Goal: Obtain resource: Download file/media

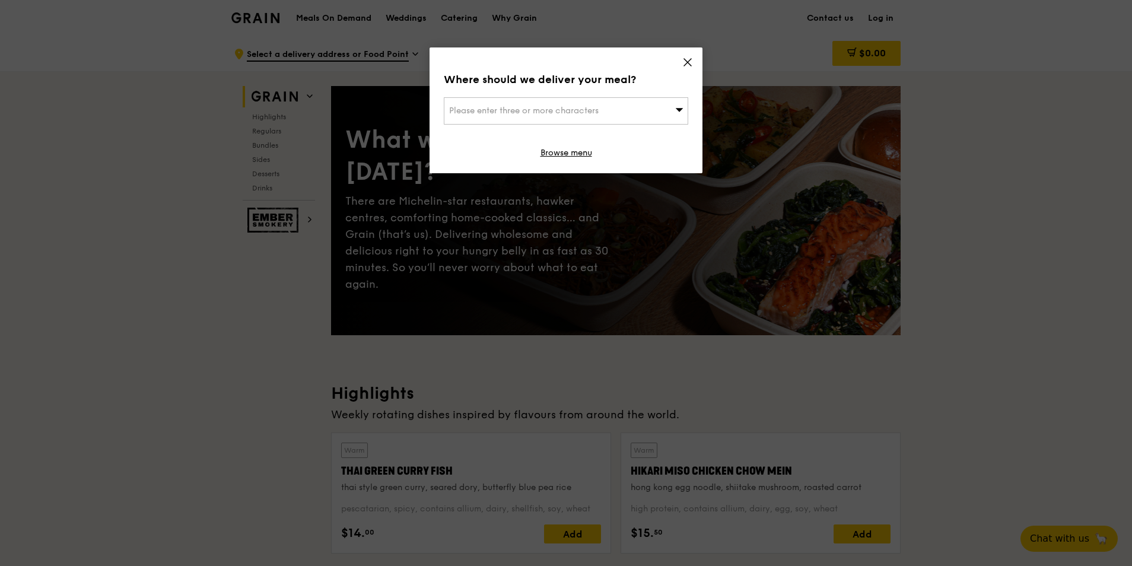
click at [684, 64] on icon at bounding box center [687, 62] width 11 height 11
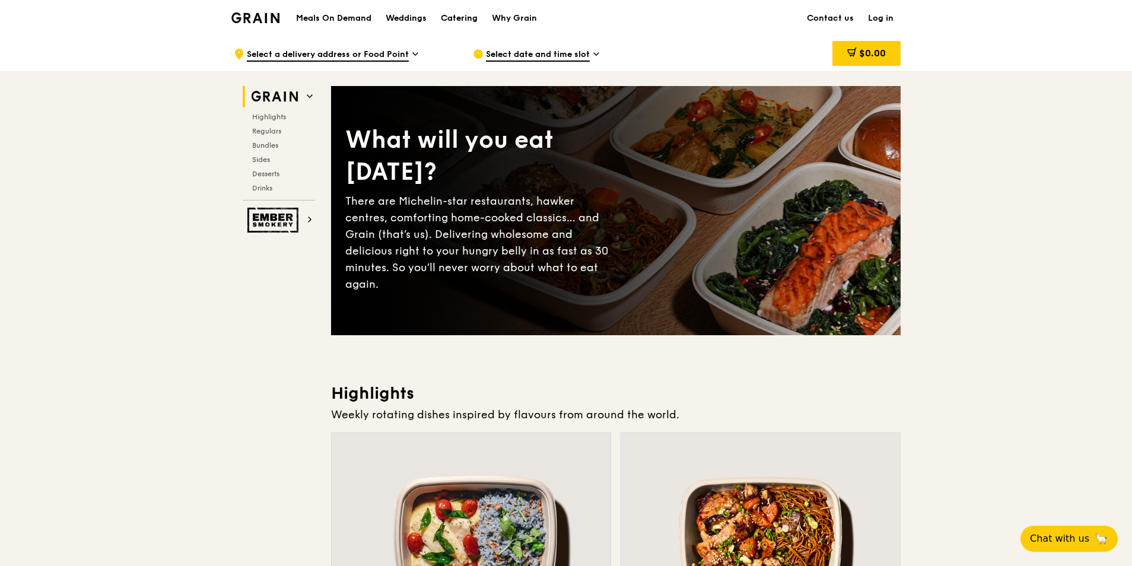
click at [460, 21] on div "Catering" at bounding box center [459, 19] width 37 height 36
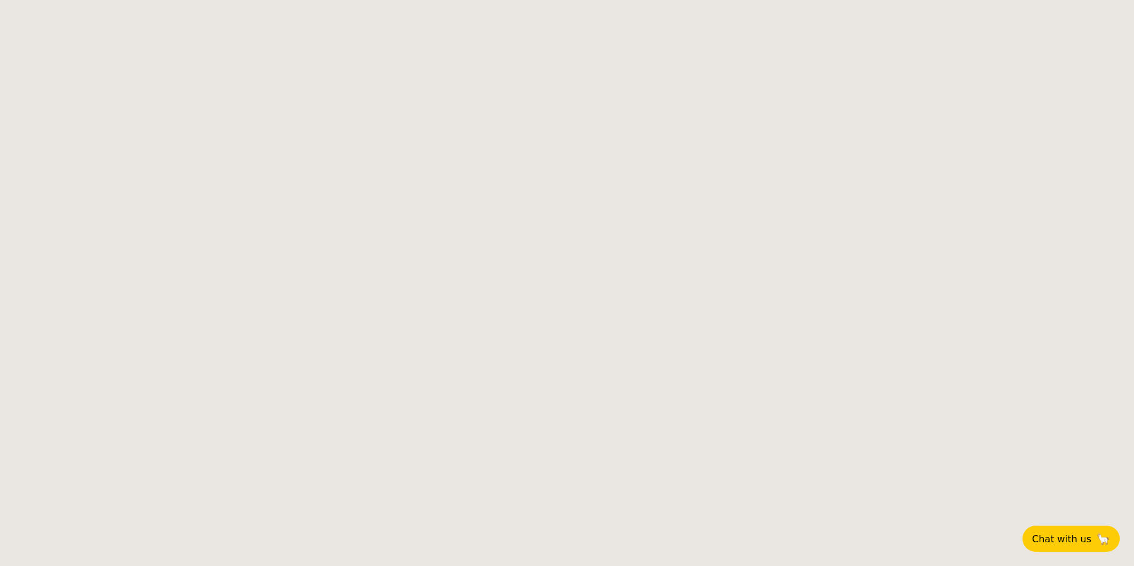
select select
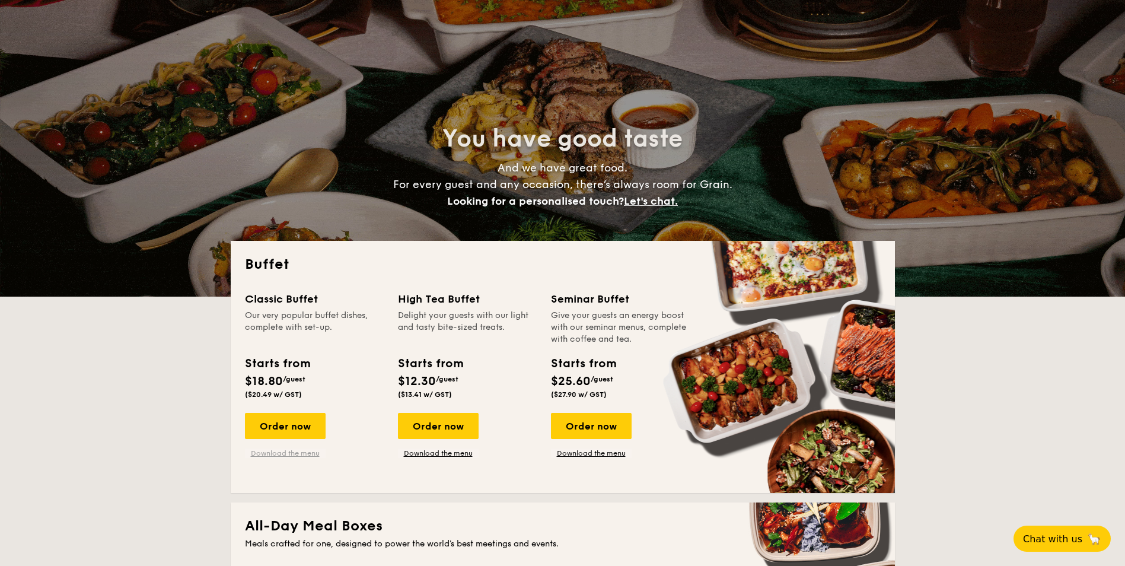
click at [304, 454] on link "Download the menu" at bounding box center [285, 452] width 81 height 9
